Goal: Task Accomplishment & Management: Manage account settings

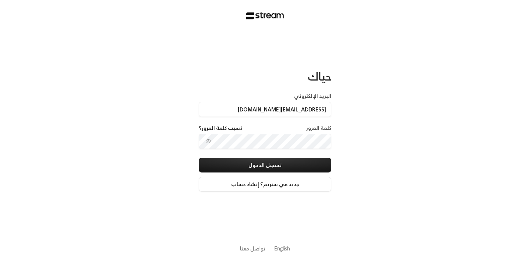
type input "[EMAIL_ADDRESS][DOMAIN_NAME]"
click at [210, 143] on icon "toggle password visibility" at bounding box center [209, 141] width 6 height 6
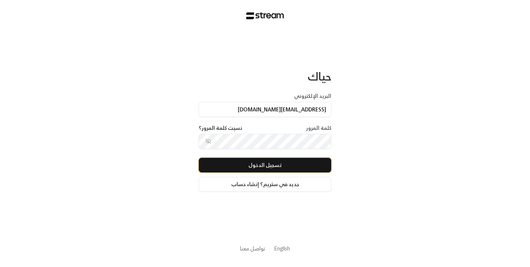
click at [301, 168] on button "تسجيل الدخول" at bounding box center [265, 165] width 133 height 15
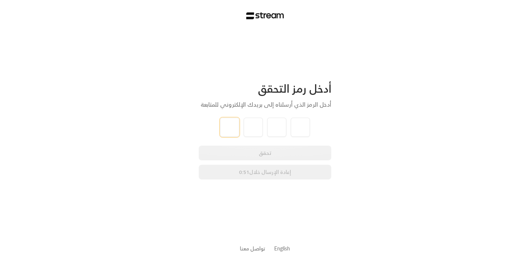
type input "3"
type input "0"
type input "2"
type input "0"
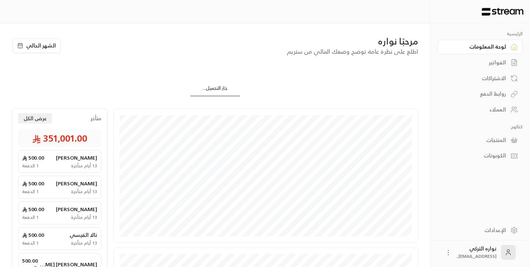
click at [500, 63] on div "الفواتير" at bounding box center [476, 62] width 59 height 7
